Goal: Information Seeking & Learning: Check status

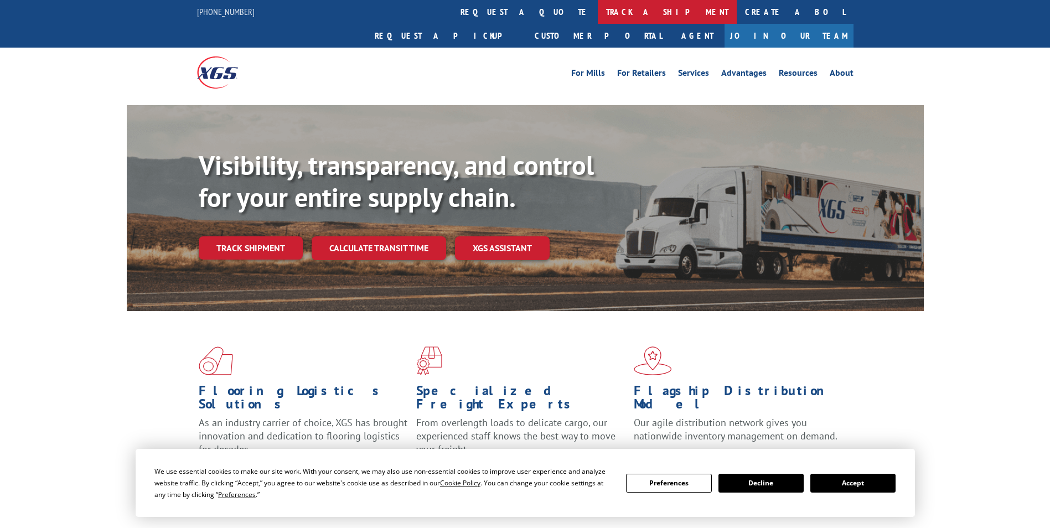
click at [598, 12] on link "track a shipment" at bounding box center [667, 12] width 139 height 24
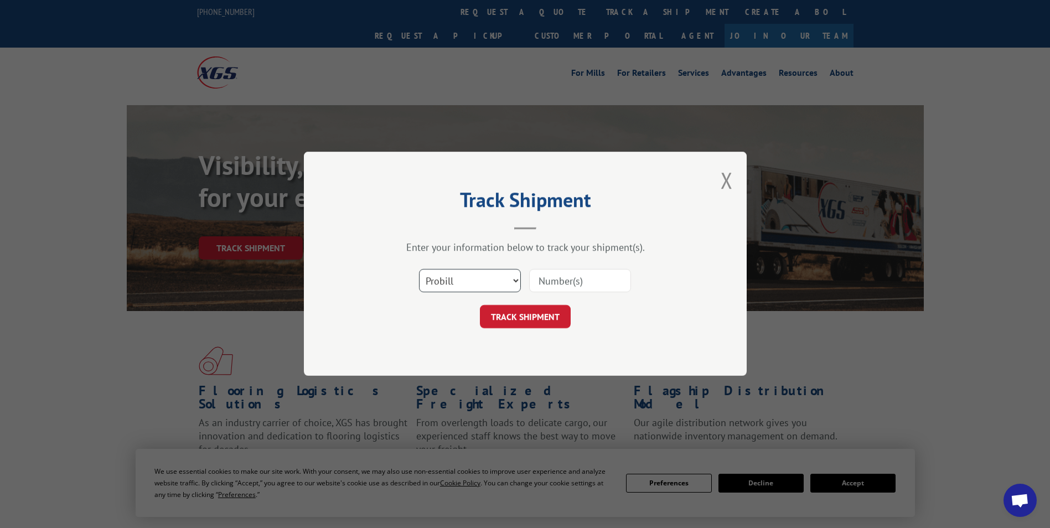
click at [435, 282] on select "Select category... Probill BOL PO" at bounding box center [470, 280] width 102 height 23
select select "po"
click at [419, 269] on select "Select category... Probill BOL PO" at bounding box center [470, 280] width 102 height 23
click at [538, 282] on input at bounding box center [580, 280] width 102 height 23
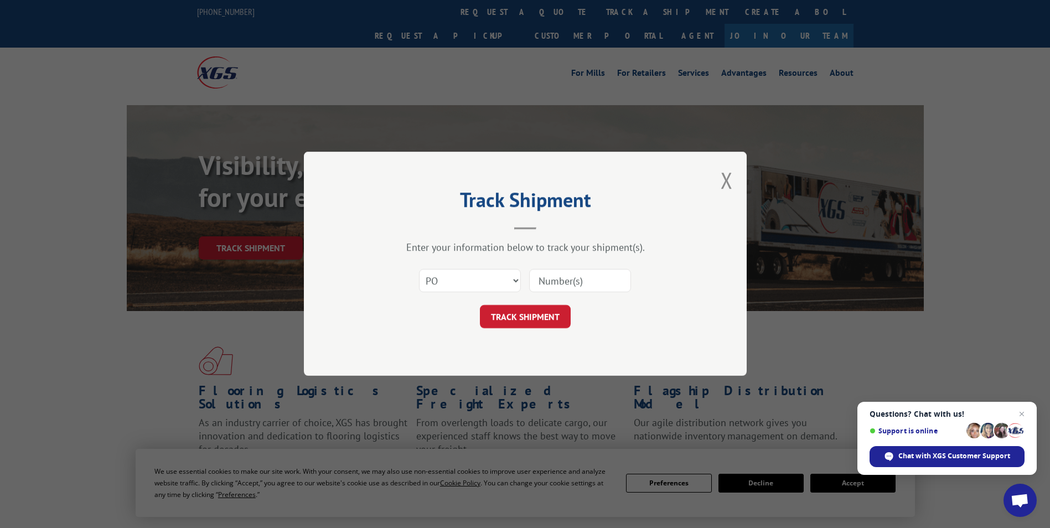
paste input "09534414"
type input "09534414"
click at [529, 315] on button "TRACK SHIPMENT" at bounding box center [525, 316] width 91 height 23
